Goal: Task Accomplishment & Management: Manage account settings

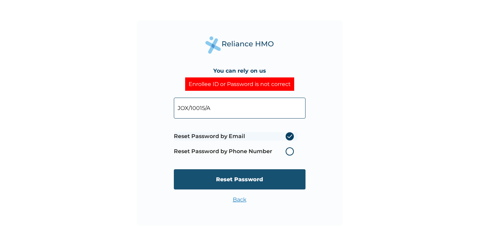
click at [257, 179] on input "Reset Password" at bounding box center [240, 179] width 132 height 20
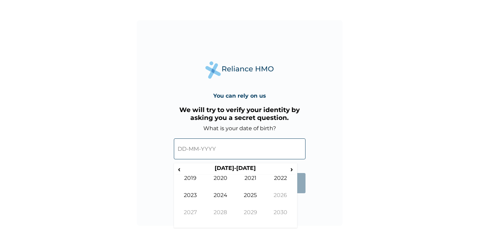
click at [238, 153] on input "text" at bounding box center [240, 149] width 132 height 21
click at [178, 169] on span "‹" at bounding box center [179, 169] width 7 height 9
click at [283, 182] on td "1992" at bounding box center [281, 183] width 30 height 17
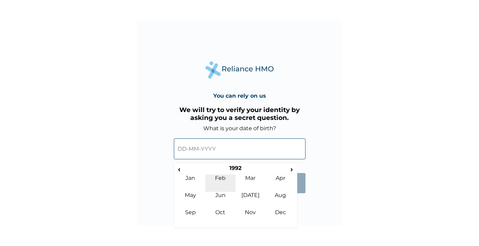
click at [225, 179] on td "Feb" at bounding box center [220, 183] width 30 height 17
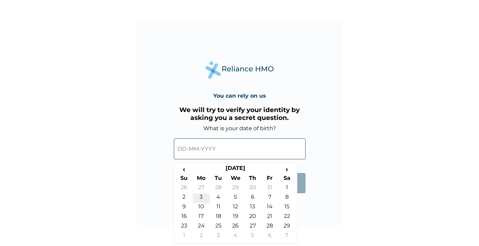
click at [203, 201] on td "3" at bounding box center [201, 199] width 17 height 10
type input "03-02-1992"
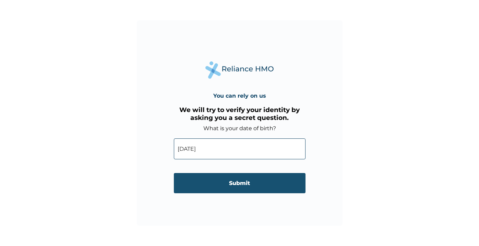
click at [254, 186] on input "Submit" at bounding box center [240, 183] width 132 height 20
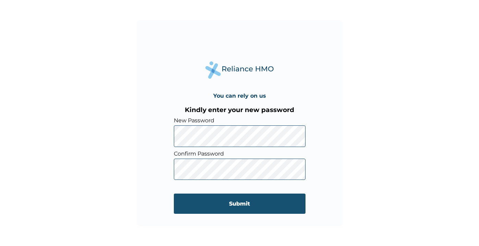
click at [218, 207] on input "Submit" at bounding box center [240, 204] width 132 height 20
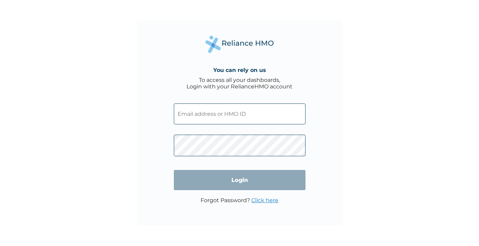
click at [191, 113] on input "text" at bounding box center [240, 114] width 132 height 21
type input "JOX/10015/A"
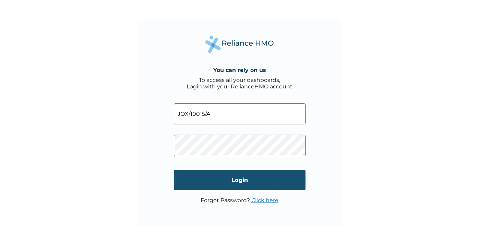
click at [221, 175] on input "Login" at bounding box center [240, 180] width 132 height 20
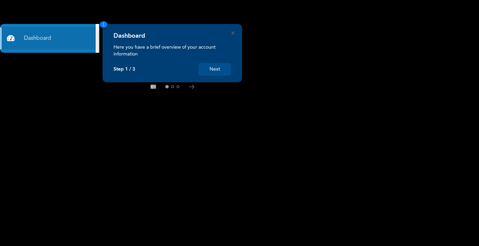
click at [213, 68] on button "Next" at bounding box center [215, 69] width 33 height 13
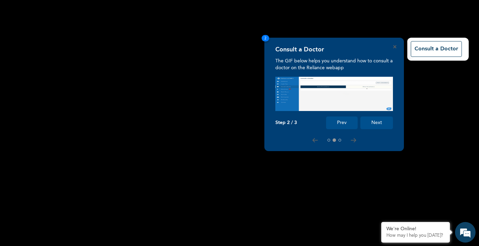
click at [383, 122] on button "Next" at bounding box center [377, 123] width 33 height 13
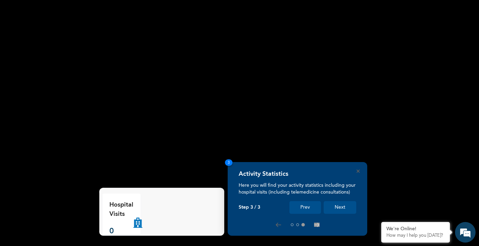
click at [337, 205] on button "Next" at bounding box center [340, 207] width 33 height 13
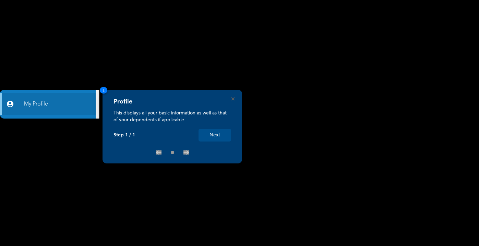
click at [213, 133] on button "Next" at bounding box center [215, 135] width 33 height 13
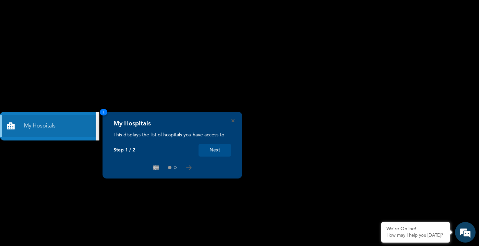
click at [213, 150] on button "Next" at bounding box center [215, 150] width 33 height 13
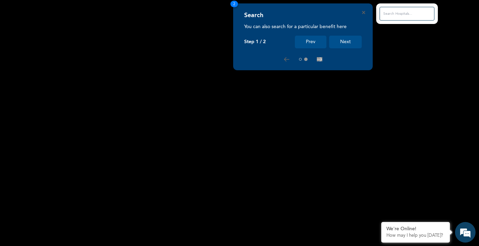
click at [346, 42] on button "Next" at bounding box center [345, 42] width 33 height 13
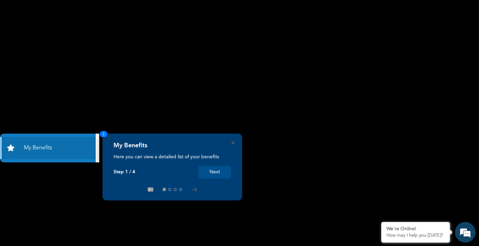
click at [219, 171] on button "Next" at bounding box center [215, 172] width 33 height 13
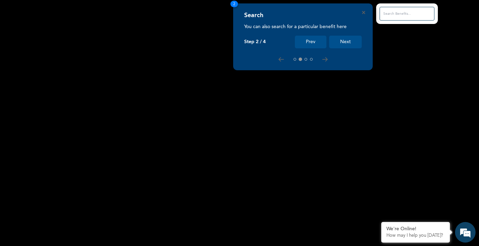
click at [344, 46] on button "Next" at bounding box center [345, 42] width 33 height 13
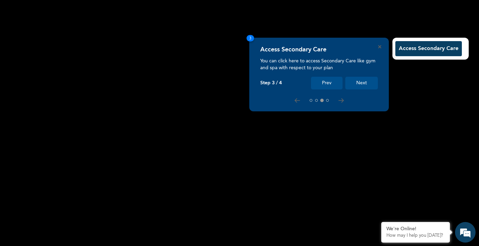
click at [361, 85] on button "Next" at bounding box center [361, 83] width 33 height 13
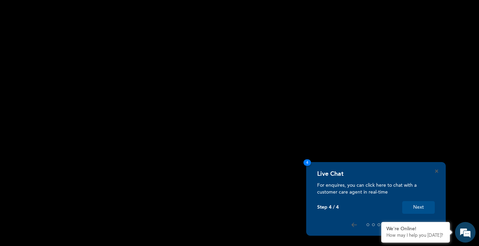
click at [418, 206] on button "Next" at bounding box center [418, 207] width 33 height 13
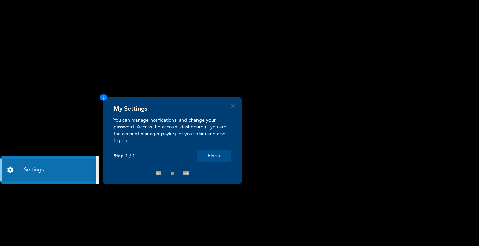
click at [211, 158] on button "Finish" at bounding box center [214, 156] width 34 height 13
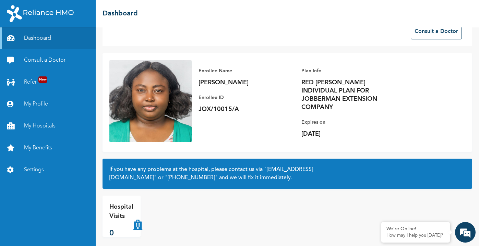
scroll to position [20, 0]
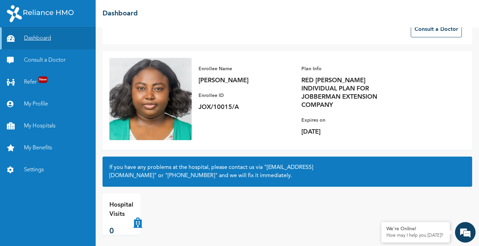
click at [34, 38] on link "Dashboard" at bounding box center [48, 38] width 96 height 22
click at [31, 102] on link "My Profile" at bounding box center [48, 104] width 96 height 22
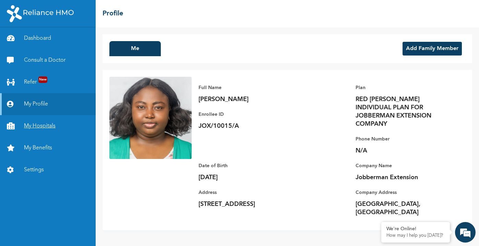
click at [36, 126] on link "My Hospitals" at bounding box center [48, 126] width 96 height 22
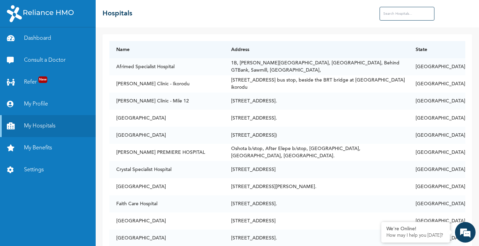
click at [389, 13] on input "text" at bounding box center [407, 14] width 55 height 14
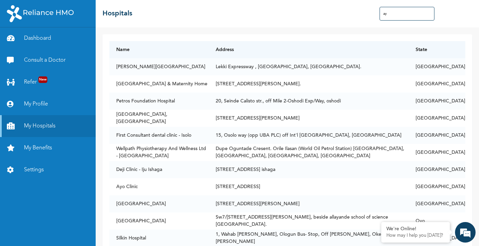
type input "a"
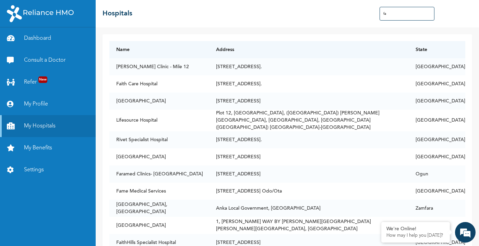
type input "f"
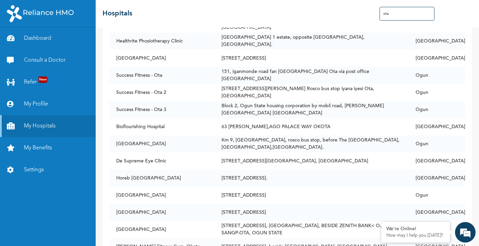
scroll to position [401, 0]
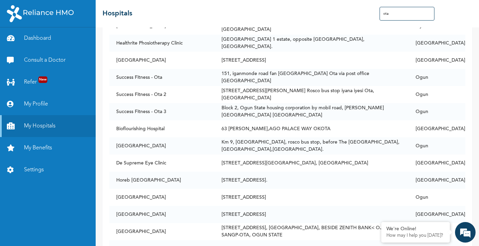
drag, startPoint x: 394, startPoint y: 15, endPoint x: 371, endPoint y: 15, distance: 23.3
click at [371, 15] on div "☰ Hospitals ota" at bounding box center [288, 13] width 384 height 27
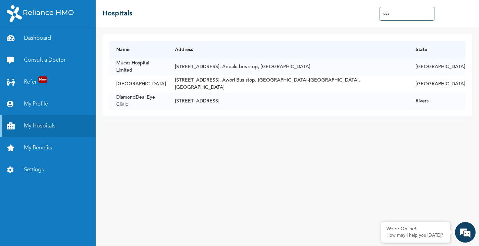
scroll to position [0, 0]
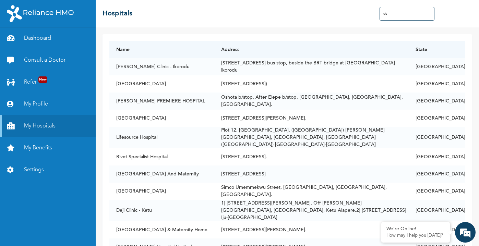
type input "d"
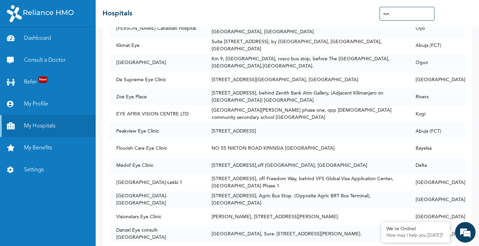
scroll to position [1389, 0]
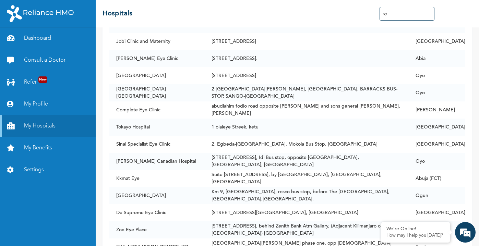
type input "e"
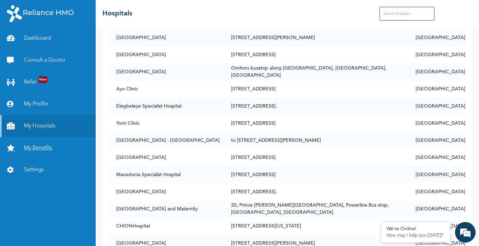
click at [49, 147] on link "My Benefits" at bounding box center [48, 148] width 96 height 22
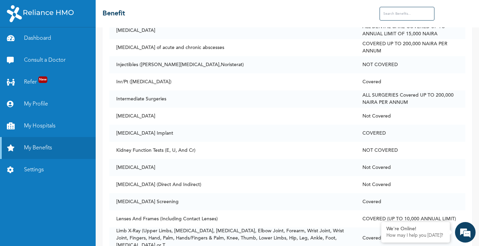
scroll to position [2449, 0]
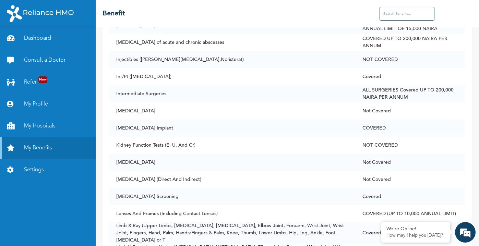
click at [397, 13] on input "text" at bounding box center [407, 14] width 55 height 14
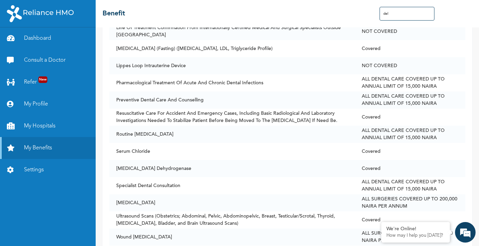
scroll to position [0, 0]
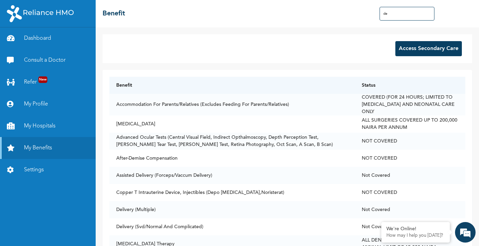
type input "d"
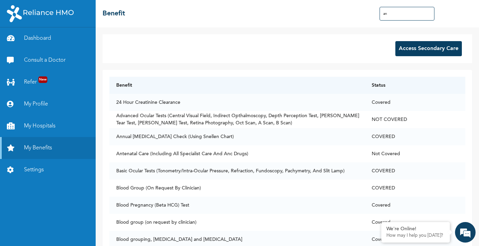
type input "a"
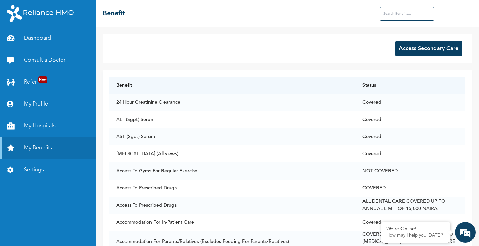
click at [36, 171] on link "Settings" at bounding box center [48, 170] width 96 height 22
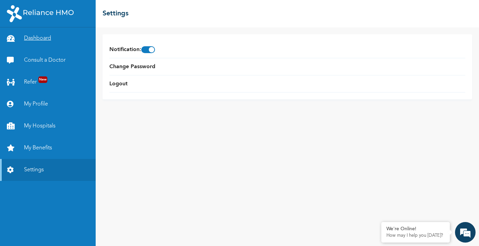
click at [42, 36] on link "Dashboard" at bounding box center [48, 38] width 96 height 22
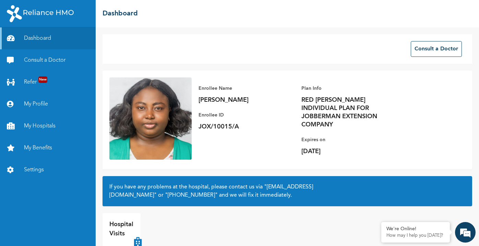
scroll to position [20, 0]
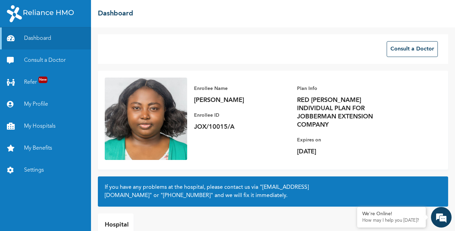
drag, startPoint x: 366, startPoint y: 141, endPoint x: 297, endPoint y: 131, distance: 70.0
click at [297, 136] on div "Expires [DATE][DATE]" at bounding box center [345, 146] width 96 height 20
copy div "Expires [DATE][DATE]"
